Goal: Task Accomplishment & Management: Complete application form

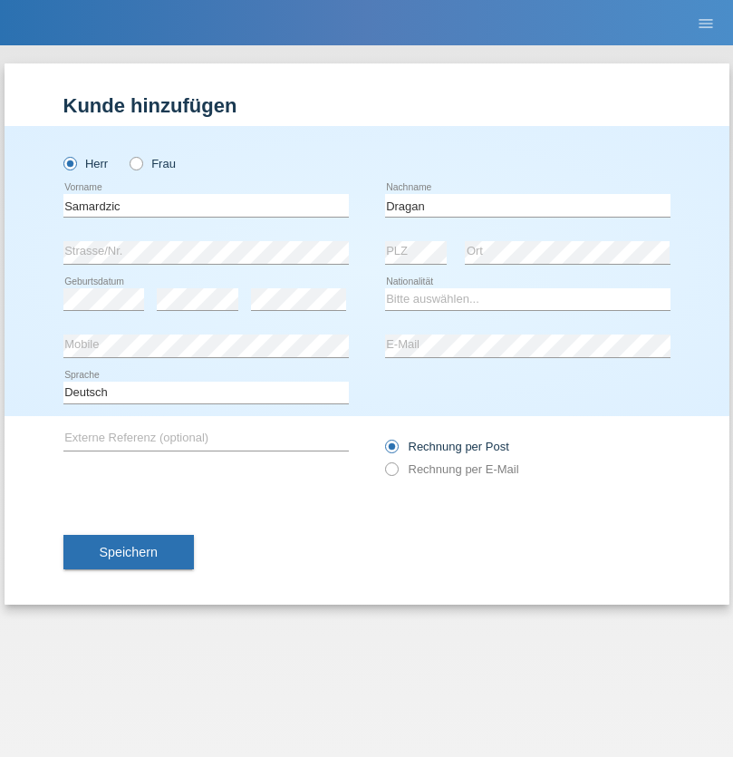
type input "Dragan"
select select "RS"
select select "C"
select select "05"
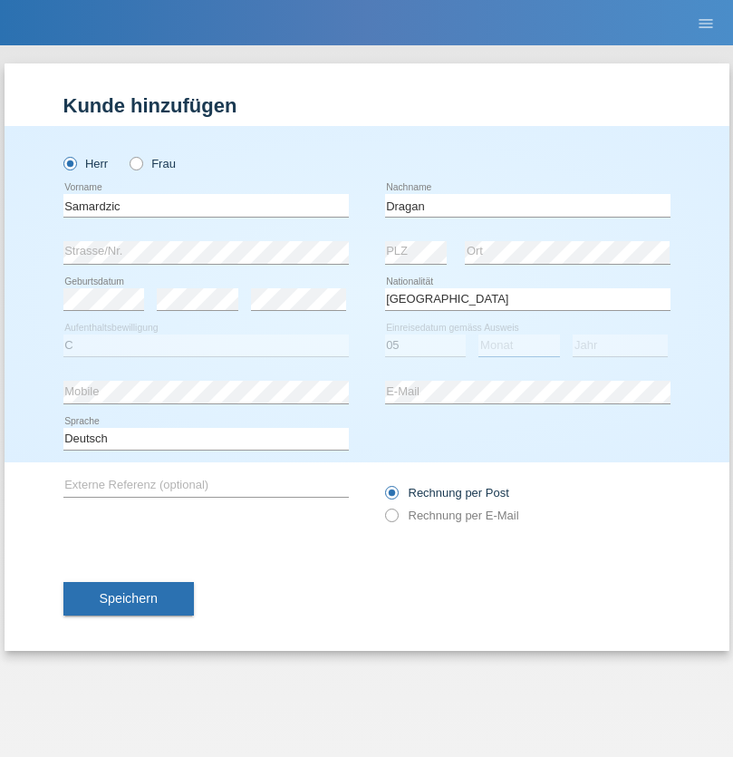
select select "09"
select select "1978"
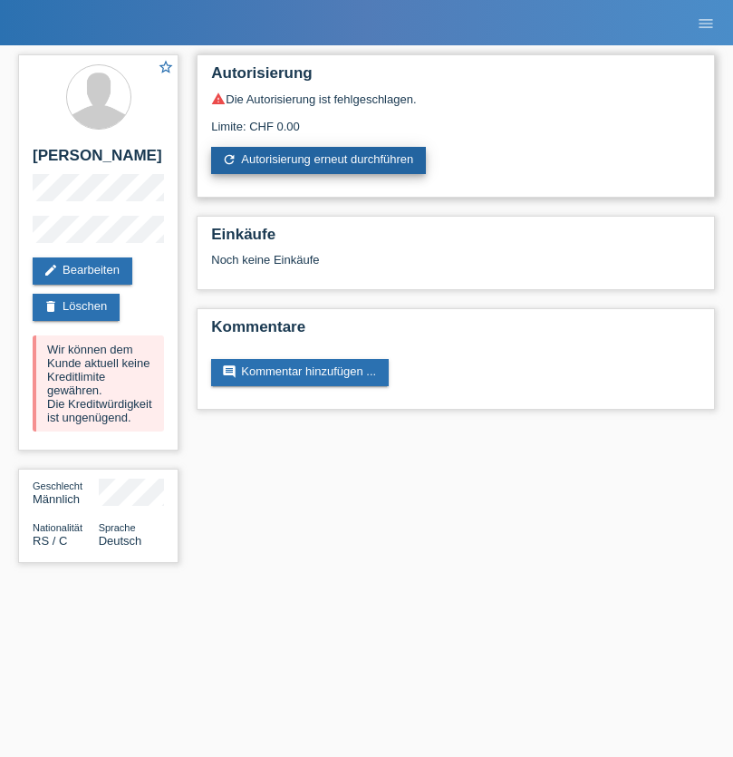
click at [320, 160] on link "refresh Autorisierung erneut durchführen" at bounding box center [318, 160] width 215 height 27
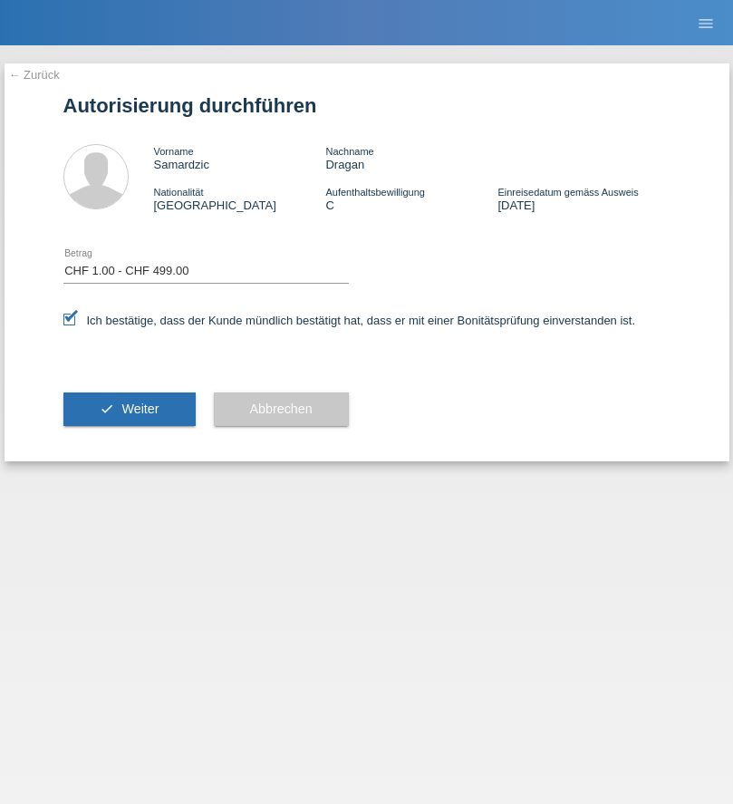
select select "1"
click at [129, 409] on span "Weiter" at bounding box center [139, 409] width 37 height 15
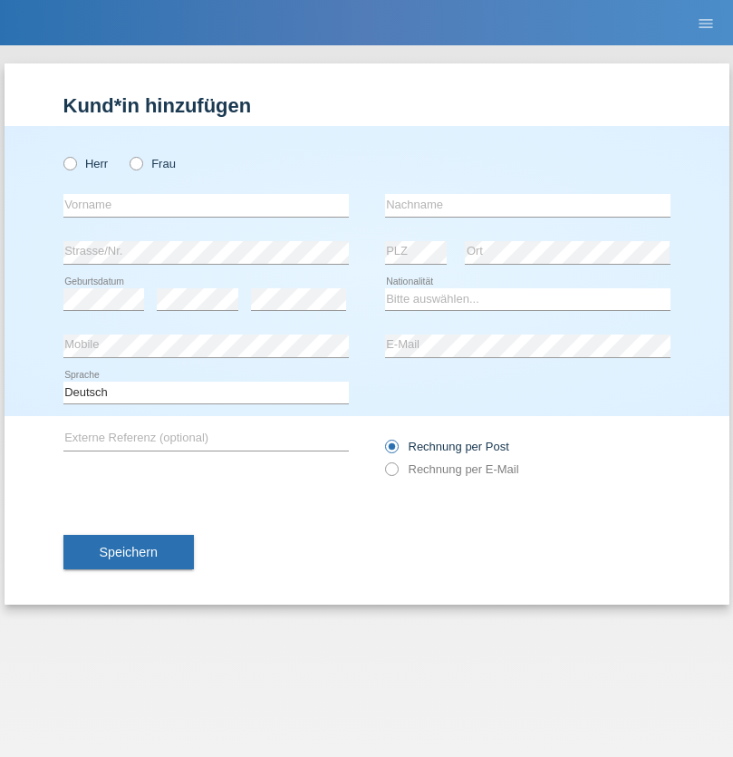
radio input "true"
click at [206, 205] on input "text" at bounding box center [206, 205] width 286 height 23
type input "Besnik"
click at [528, 205] on input "text" at bounding box center [528, 205] width 286 height 23
type input "Shabani"
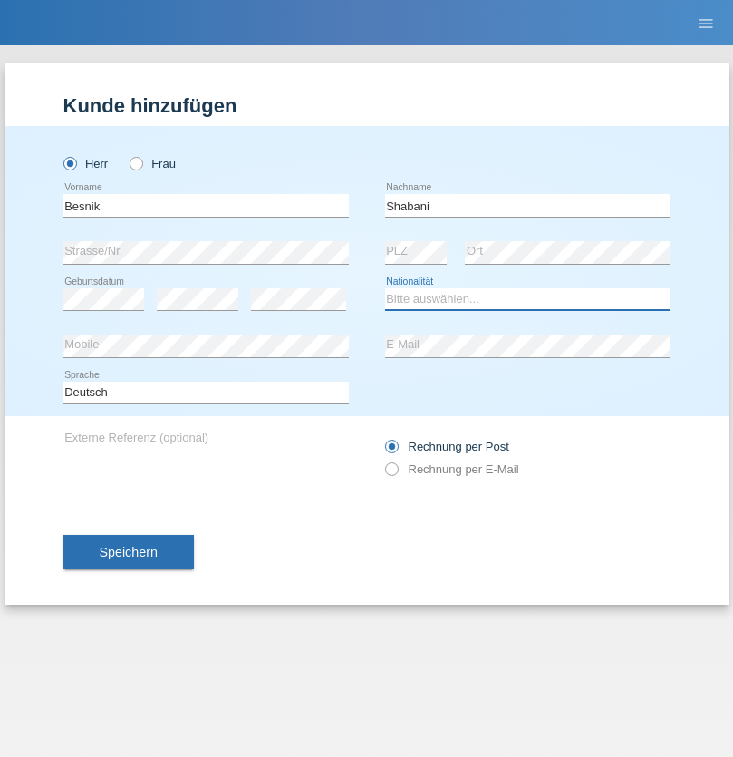
select select "CH"
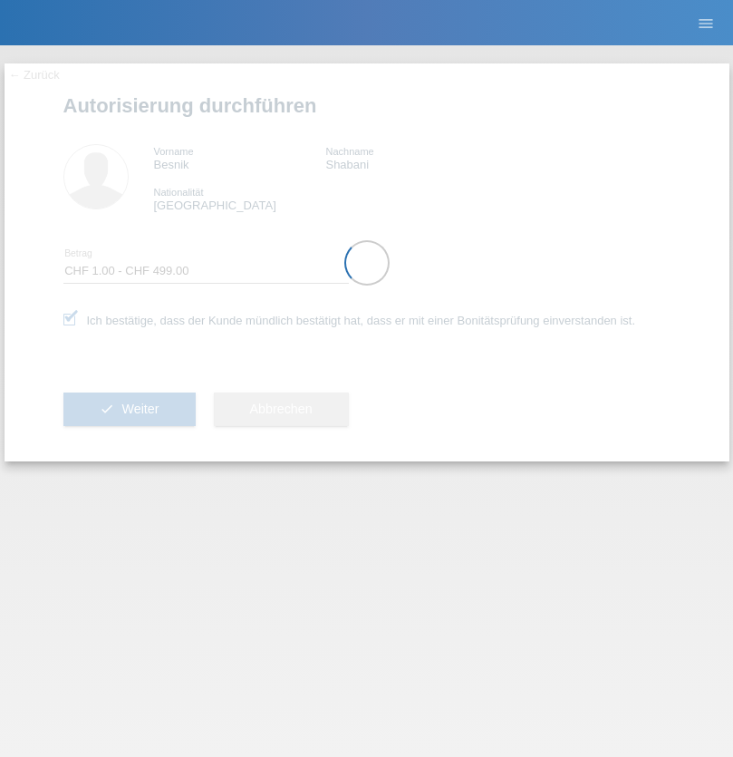
select select "1"
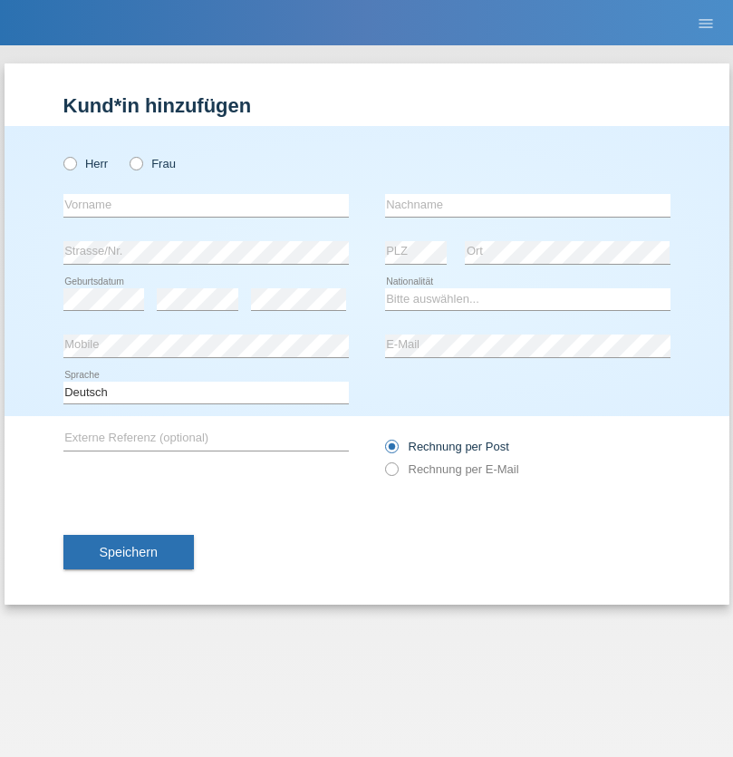
radio input "true"
click at [206, 205] on input "text" at bounding box center [206, 205] width 286 height 23
type input "Barbara"
click at [528, 205] on input "text" at bounding box center [528, 205] width 286 height 23
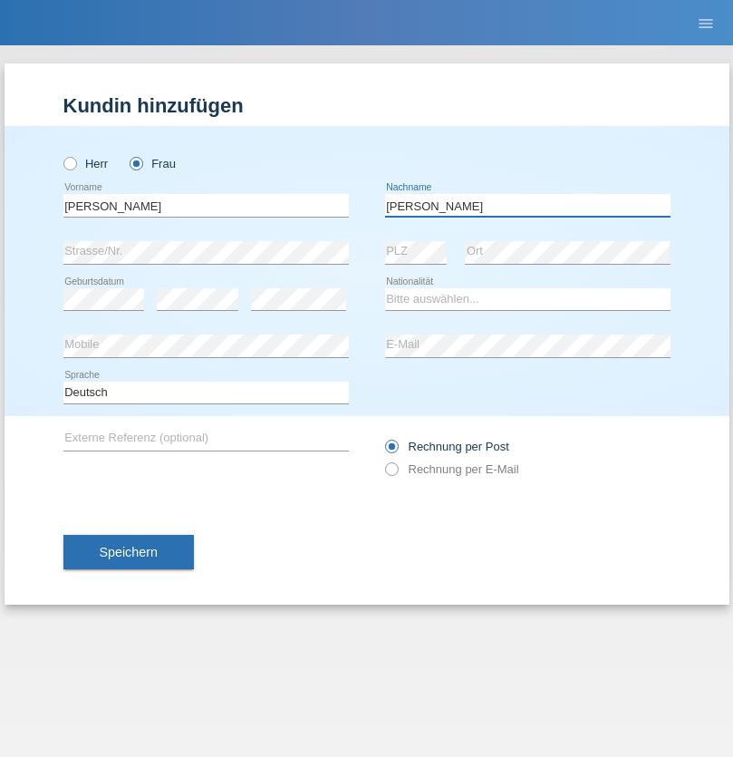
type input "Javier"
select select "PH"
select select "C"
select select "15"
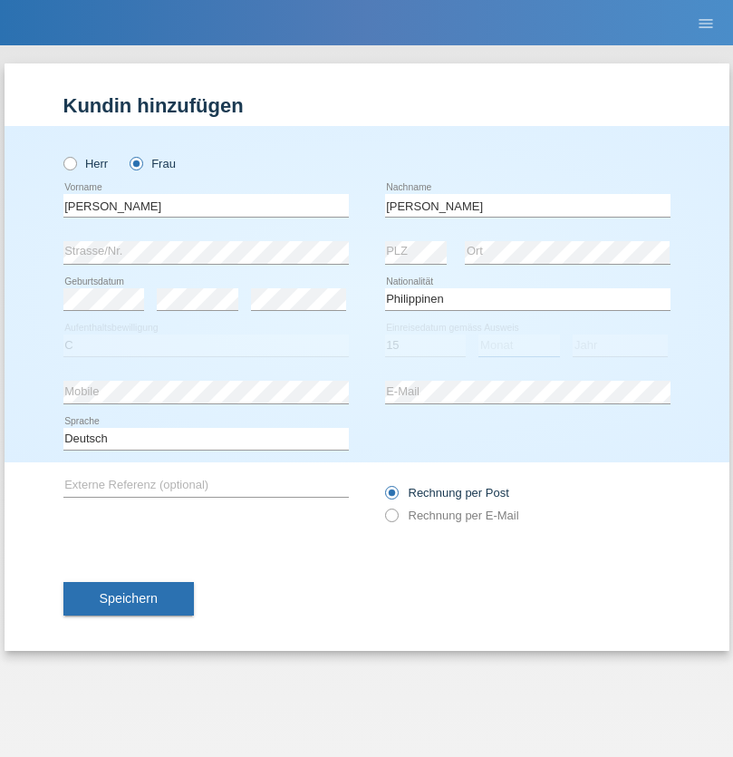
select select "03"
select select "1999"
